Goal: Communication & Community: Answer question/provide support

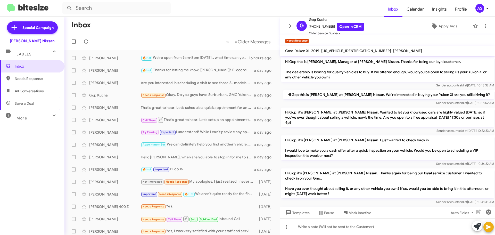
click at [50, 153] on div "Inbox Needs Response All Conversations Save a Deal More Important 🔥 Hot Appoint…" at bounding box center [32, 130] width 64 height 141
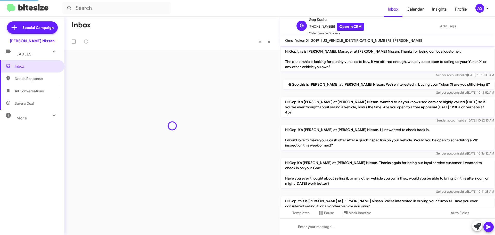
scroll to position [223, 0]
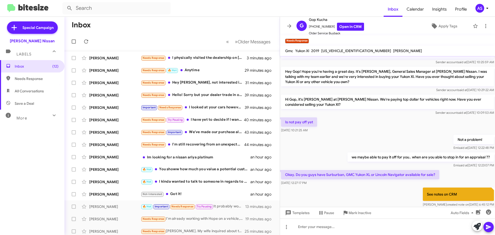
click at [35, 152] on div "Inbox (12) Needs Response All Conversations Save a Deal More Important 🔥 Hot Ap…" at bounding box center [32, 130] width 64 height 141
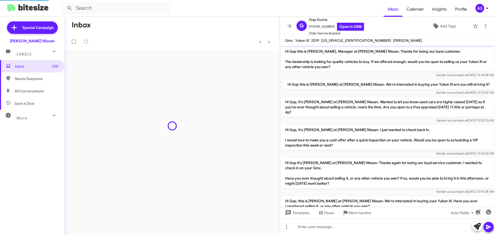
scroll to position [223, 0]
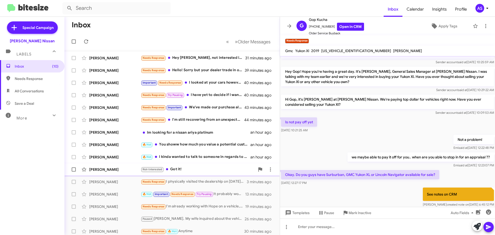
click at [181, 167] on div "Not-Interested Got it!" at bounding box center [198, 169] width 114 height 6
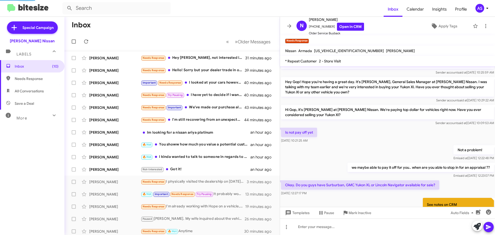
scroll to position [323, 0]
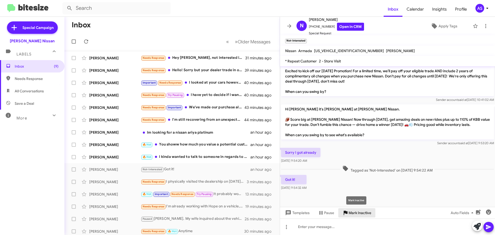
click at [363, 210] on span "Mark Inactive" at bounding box center [359, 212] width 23 height 9
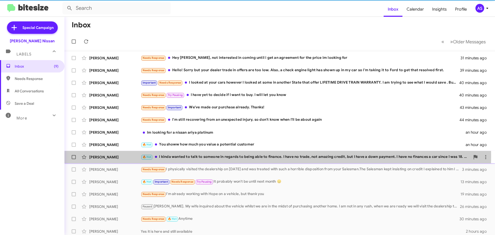
click at [227, 156] on div "🔥 Hot I kinda wanted to talk to someone in regards to being able to finance. I …" at bounding box center [305, 157] width 329 height 6
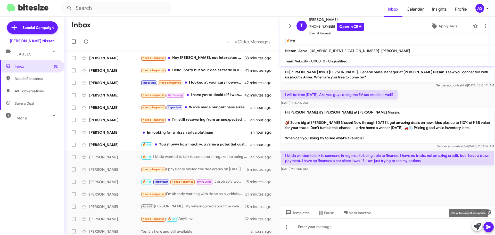
click at [475, 223] on icon at bounding box center [476, 226] width 7 height 7
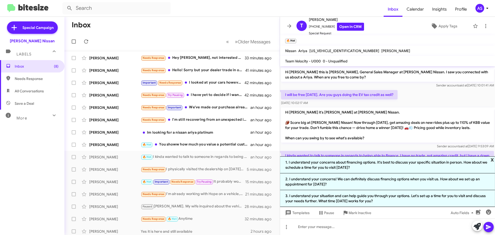
click at [492, 158] on span "x" at bounding box center [491, 159] width 3 height 6
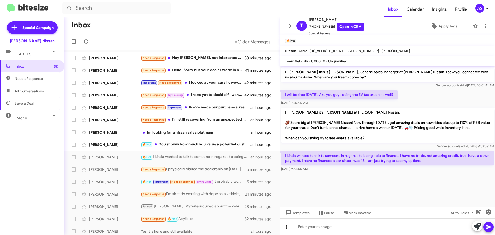
click at [288, 225] on icon at bounding box center [286, 227] width 6 height 6
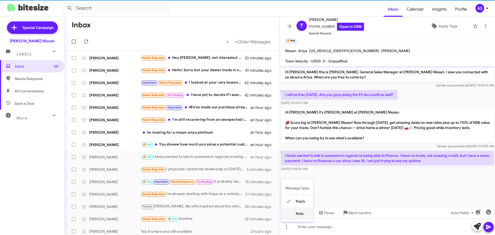
click at [298, 215] on button "note" at bounding box center [297, 213] width 32 height 12
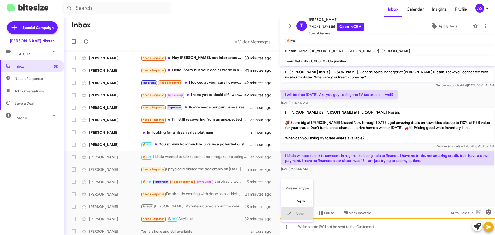
click at [311, 228] on div at bounding box center [387, 226] width 215 height 16
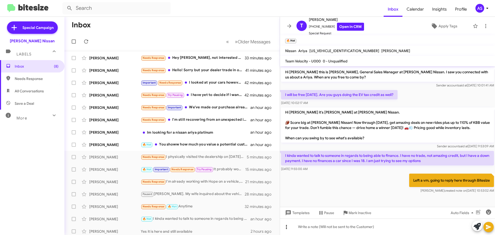
click at [287, 227] on icon at bounding box center [286, 227] width 6 height 6
click at [289, 202] on mat-icon at bounding box center [288, 201] width 6 height 6
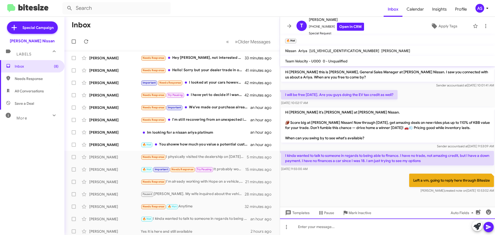
click at [322, 228] on div at bounding box center [387, 226] width 215 height 16
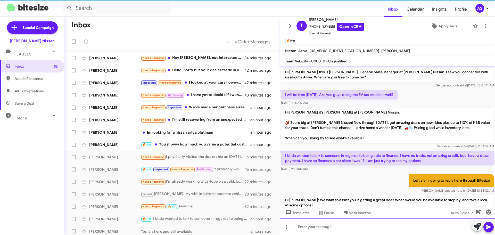
scroll to position [18, 0]
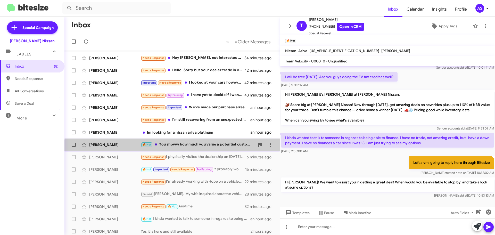
click at [208, 148] on div "Tremell Johnson 🔥 Hot You showw how much you value a potential customer an hour…" at bounding box center [172, 144] width 207 height 10
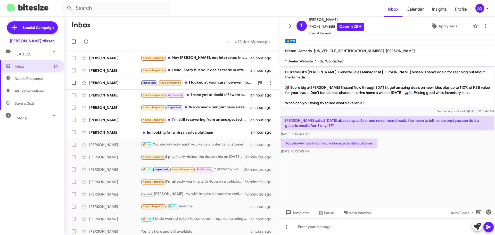
click at [211, 83] on div "Important Needs Response I looked at your cars however I looked at some in anot…" at bounding box center [198, 83] width 114 height 6
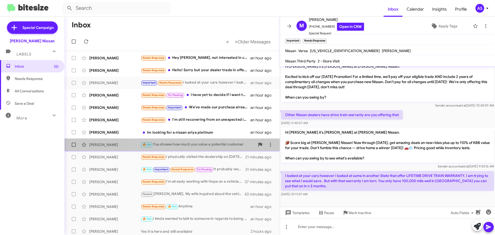
click at [194, 142] on div "🔥 Hot You showw how much you value a potential customer" at bounding box center [198, 144] width 114 height 6
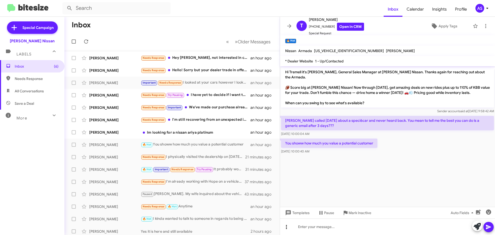
click at [286, 225] on icon at bounding box center [286, 227] width 1 height 4
click at [303, 216] on button "note" at bounding box center [297, 213] width 32 height 12
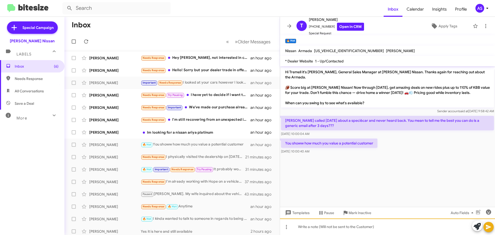
click at [312, 229] on div at bounding box center [387, 226] width 215 height 16
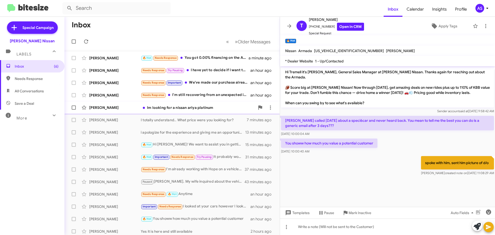
click at [193, 104] on div "Terry Bigasanan Im looking for a nissan ariya platinum an hour ago" at bounding box center [172, 107] width 207 height 10
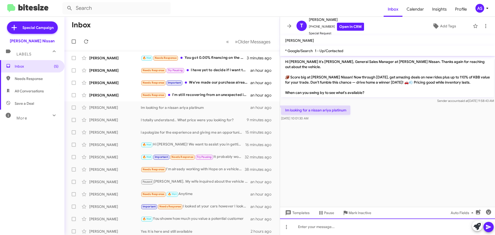
click at [336, 231] on div at bounding box center [387, 226] width 215 height 16
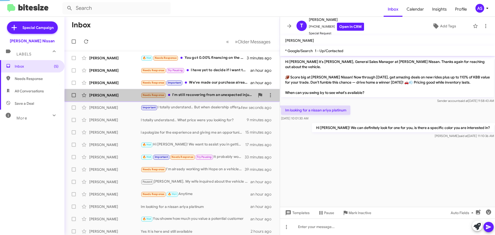
click at [193, 99] on div "Danny Rodosovich Needs Response I'm still recovering from an unexpected injury,…" at bounding box center [172, 95] width 207 height 10
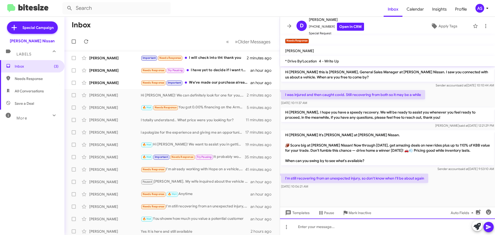
click at [383, 221] on div at bounding box center [387, 226] width 215 height 16
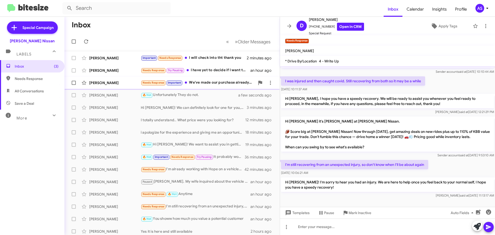
click at [220, 85] on div "Needs Response Important We've made our purchase already. Thanks!" at bounding box center [198, 83] width 114 height 6
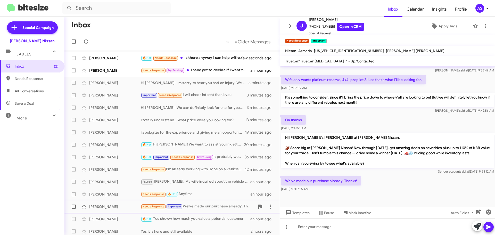
click at [358, 210] on span "Mark Inactive" at bounding box center [359, 212] width 23 height 9
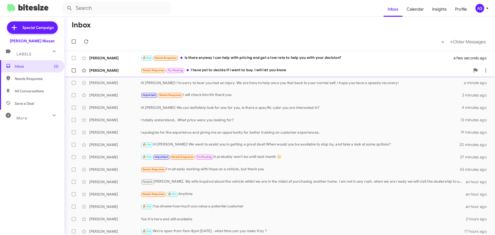
click at [235, 72] on div "Needs Response Try Pausing I have yet to decide if I want to buy. I will let yo…" at bounding box center [305, 70] width 329 height 6
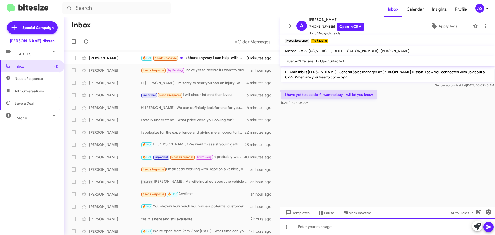
click at [342, 231] on div at bounding box center [387, 226] width 215 height 16
